Goal: Find specific page/section: Find specific page/section

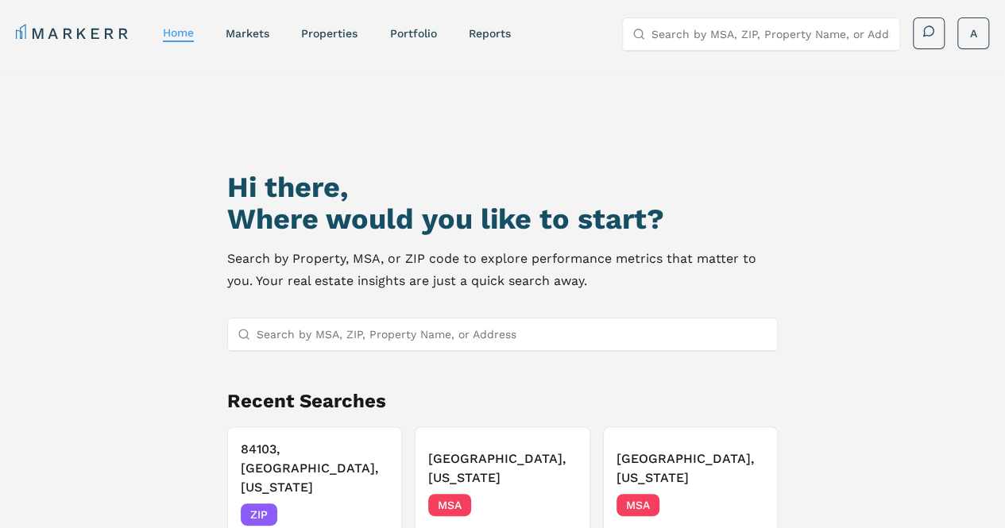
click at [362, 341] on input "Search by MSA, ZIP, Property Name, or Address" at bounding box center [513, 335] width 512 height 32
type input "84103"
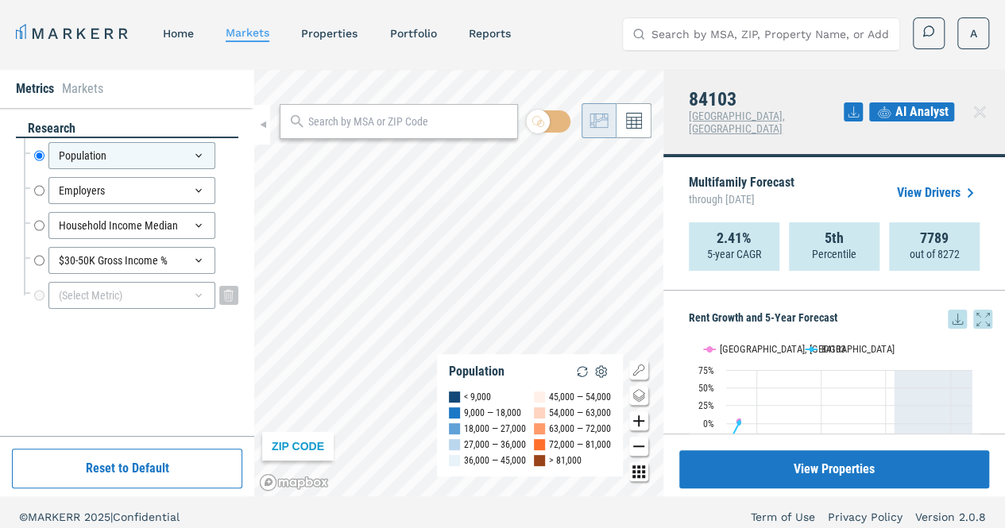
click at [111, 293] on div "(Select Metric)" at bounding box center [131, 295] width 167 height 27
click at [186, 303] on div "(Select Metric)" at bounding box center [131, 295] width 167 height 27
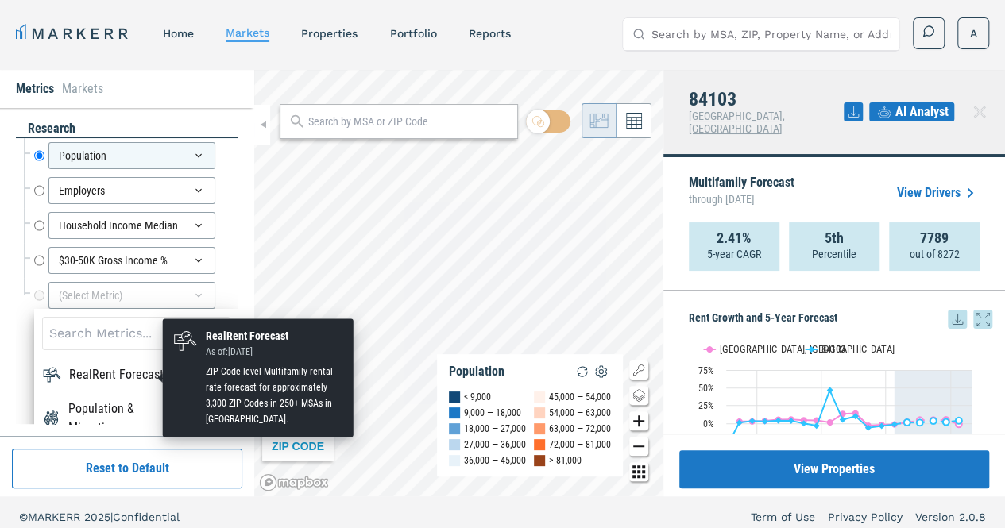
click at [156, 381] on div "RealRent Forecast" at bounding box center [116, 374] width 95 height 19
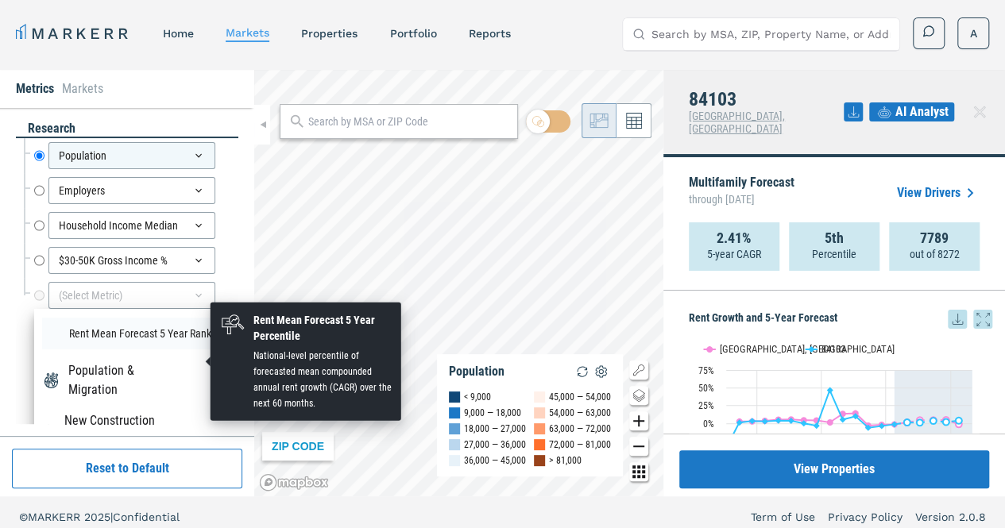
scroll to position [79, 0]
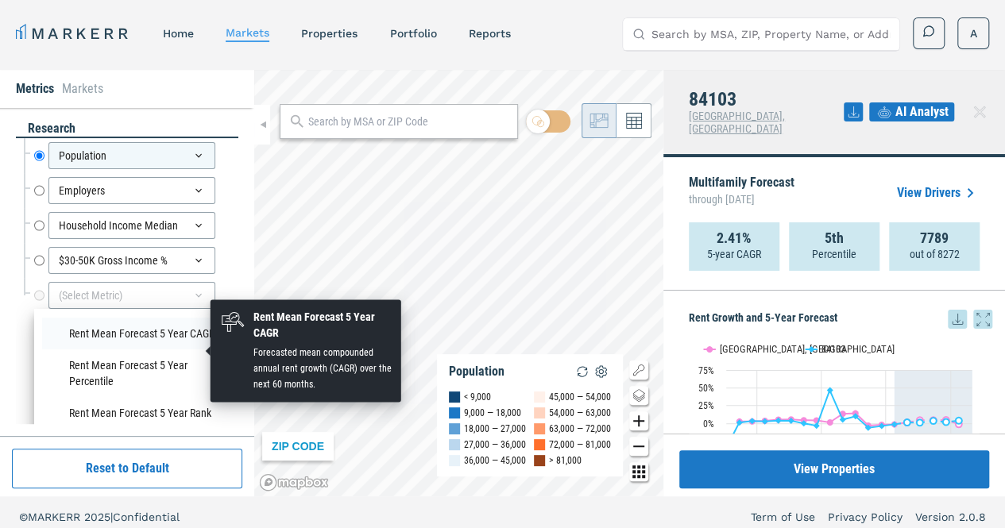
click at [150, 350] on li "Rent Mean Forecast 5 Year CAGR" at bounding box center [136, 334] width 188 height 32
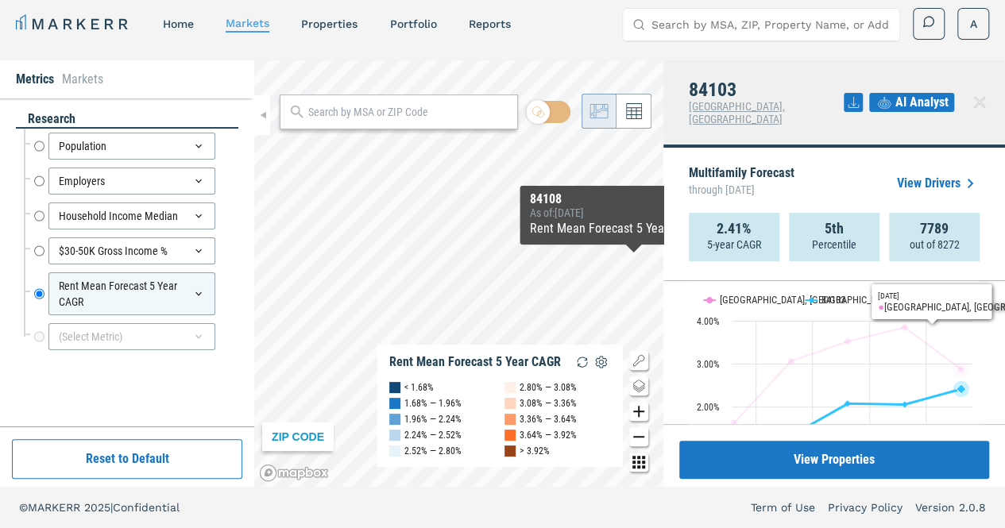
scroll to position [1188, 0]
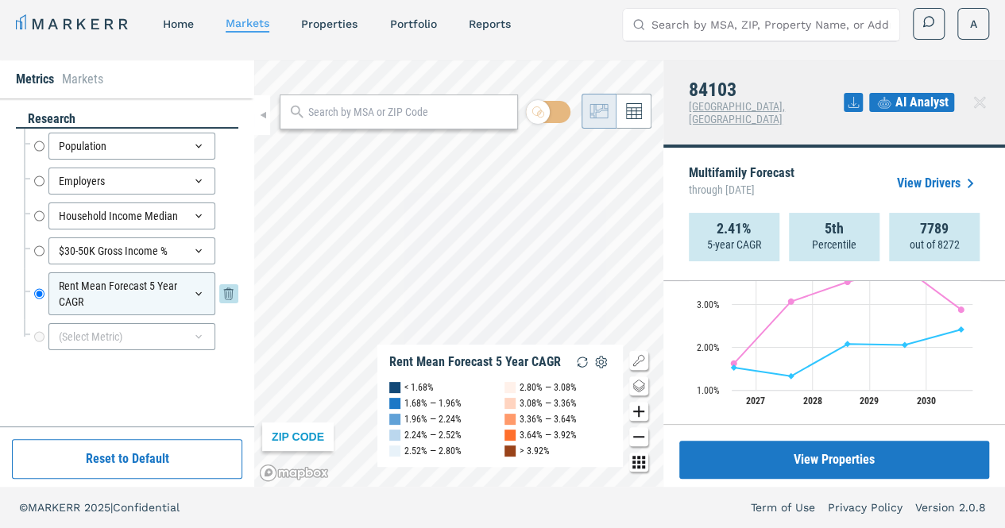
click at [203, 301] on div "Rent Mean Forecast 5 Year CAGR" at bounding box center [131, 293] width 167 height 43
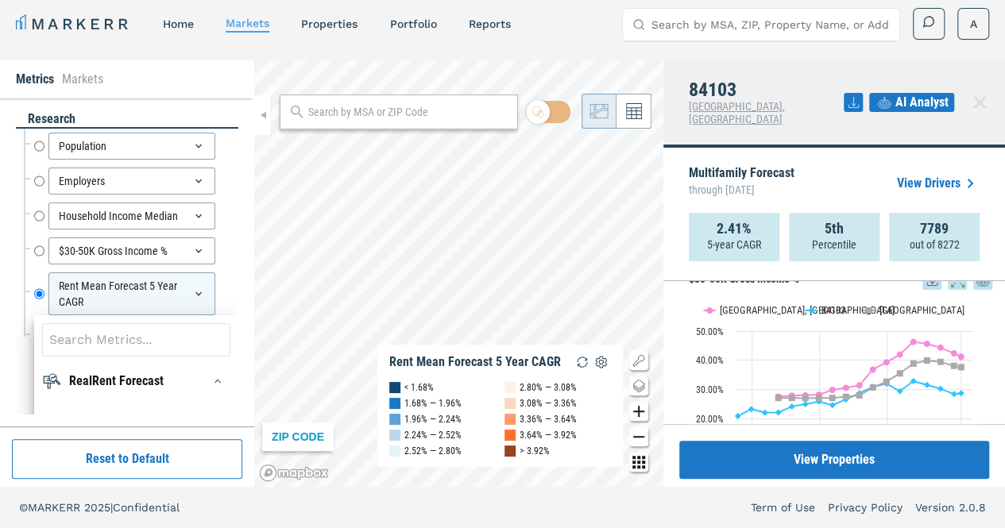
scroll to position [894, 0]
